Goal: Task Accomplishment & Management: Use online tool/utility

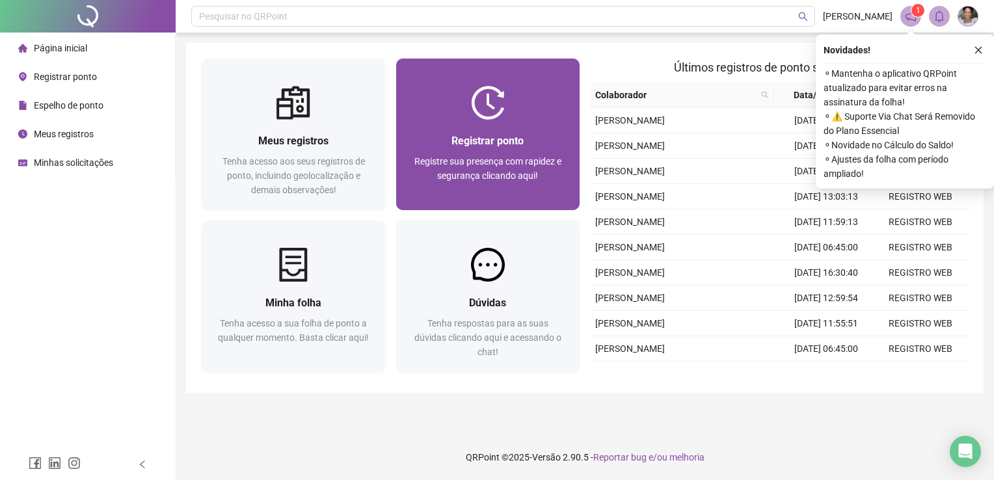
click at [531, 139] on div "Registrar ponto" at bounding box center [488, 141] width 153 height 16
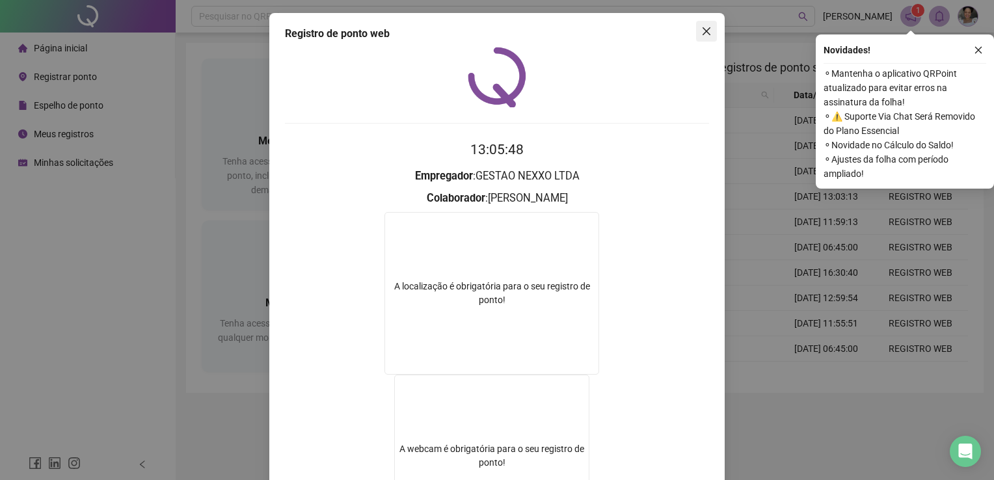
drag, startPoint x: 703, startPoint y: 25, endPoint x: 632, endPoint y: 63, distance: 79.8
click at [703, 26] on icon "close" at bounding box center [706, 31] width 10 height 10
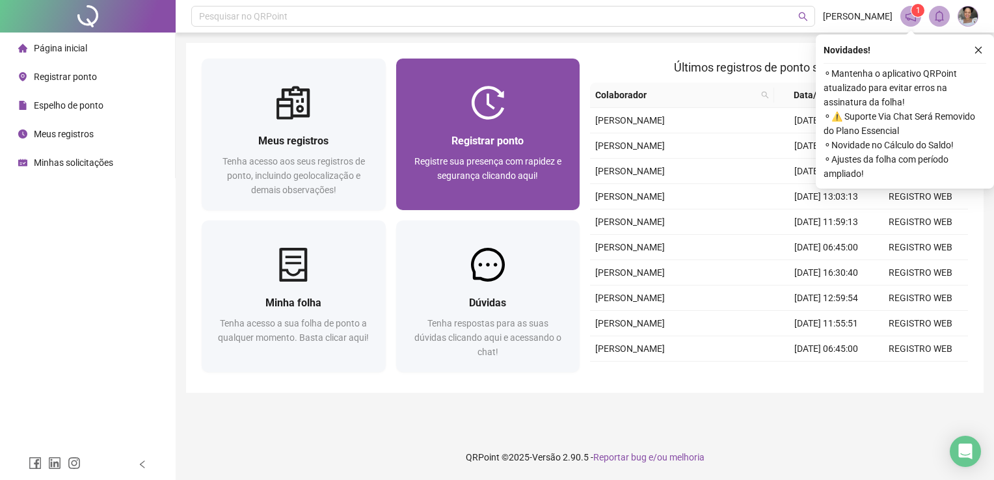
click at [521, 120] on div "Registrar ponto Registre sua presença com rapidez e segurança clicando aqui!" at bounding box center [488, 165] width 184 height 90
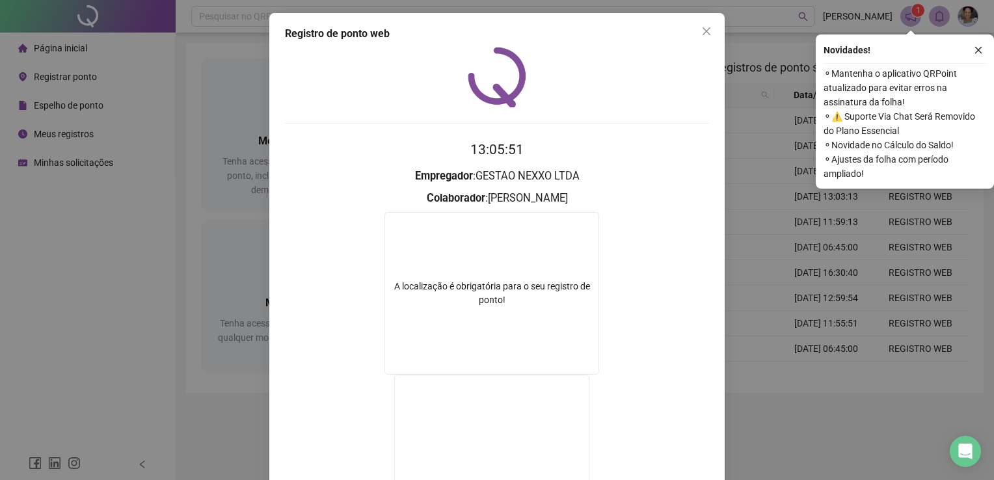
drag, startPoint x: 701, startPoint y: 27, endPoint x: 695, endPoint y: 31, distance: 7.6
click at [701, 27] on icon "close" at bounding box center [706, 31] width 10 height 10
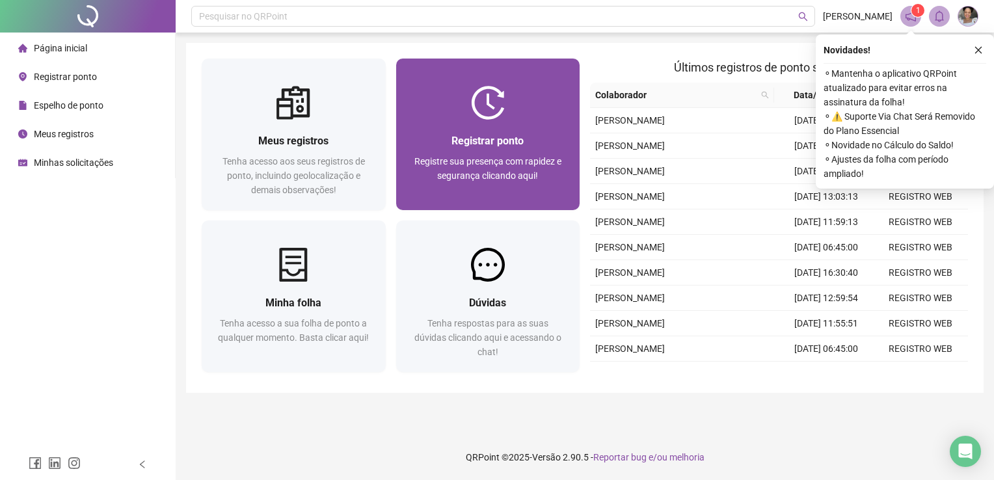
click at [541, 102] on div at bounding box center [488, 103] width 184 height 34
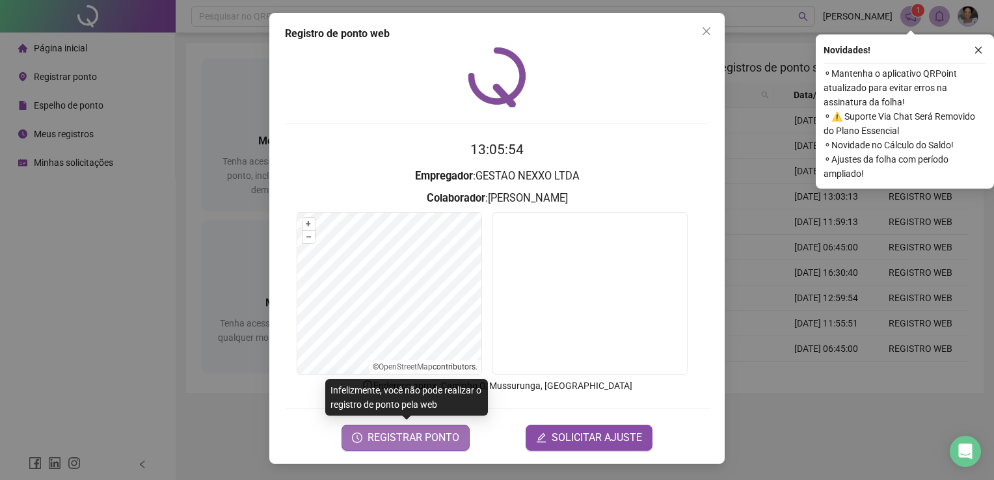
click at [400, 439] on span "REGISTRAR PONTO" at bounding box center [414, 438] width 92 height 16
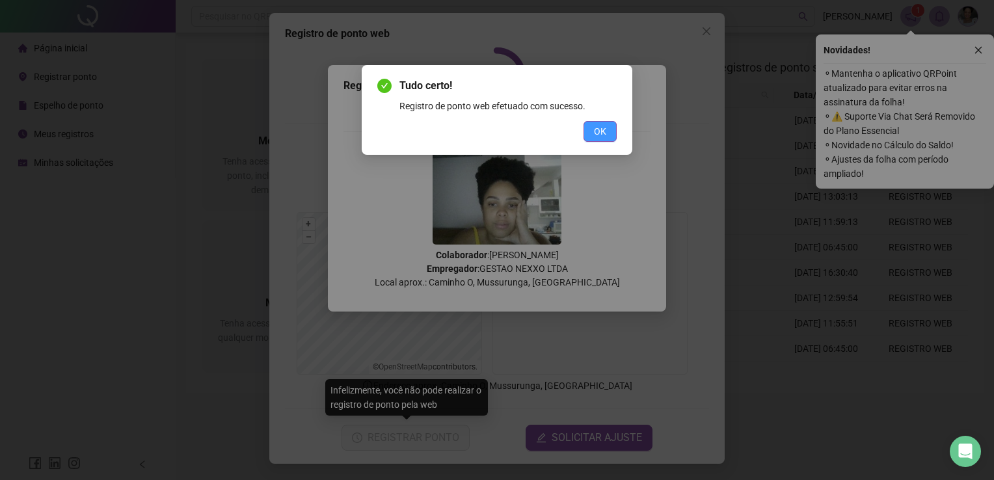
click at [606, 121] on button "OK" at bounding box center [600, 131] width 33 height 21
